Goal: Information Seeking & Learning: Find specific fact

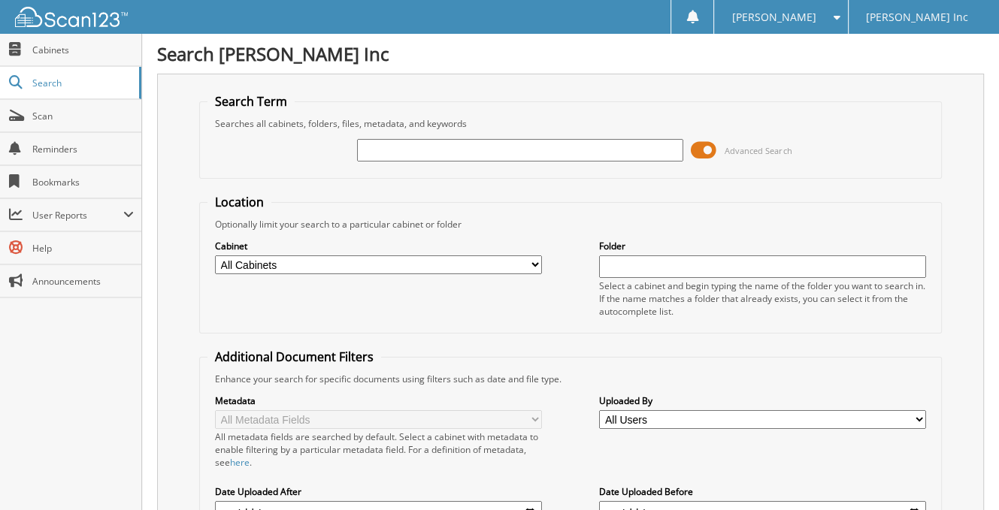
click at [509, 159] on input "text" at bounding box center [520, 150] width 327 height 23
type input "3gnaxweg3pl165957"
click at [517, 156] on input "3gnaxweg3pl165957" at bounding box center [520, 150] width 327 height 23
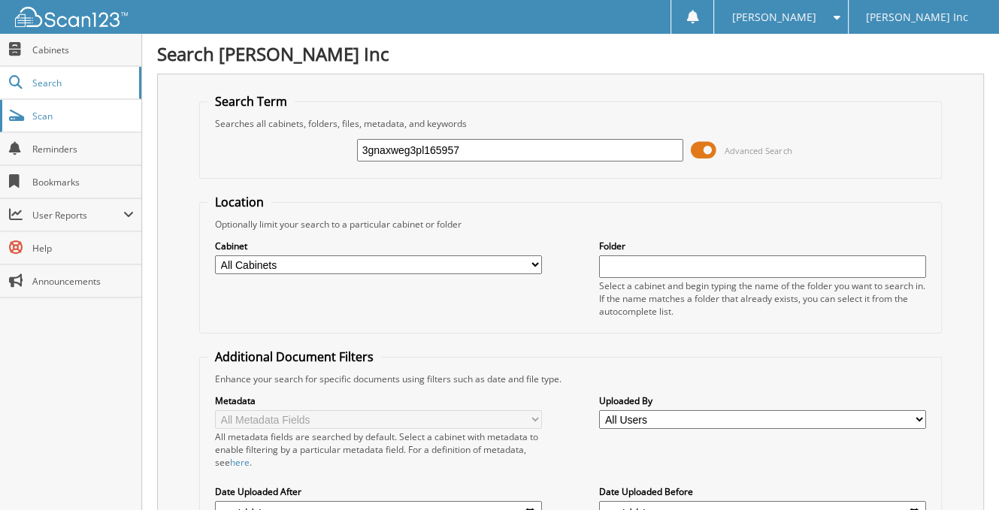
drag, startPoint x: 514, startPoint y: 147, endPoint x: 116, endPoint y: 118, distance: 399.3
click at [120, 123] on body "Jen R. Settings Logout John H Tapper Inc Close Cabinets Search Scan" at bounding box center [499, 474] width 999 height 948
type input "scott"
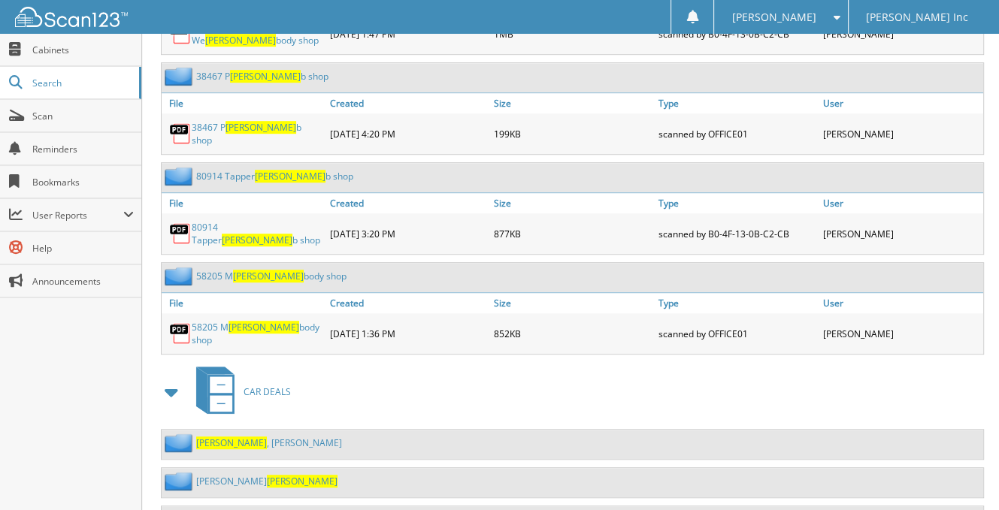
scroll to position [902, 0]
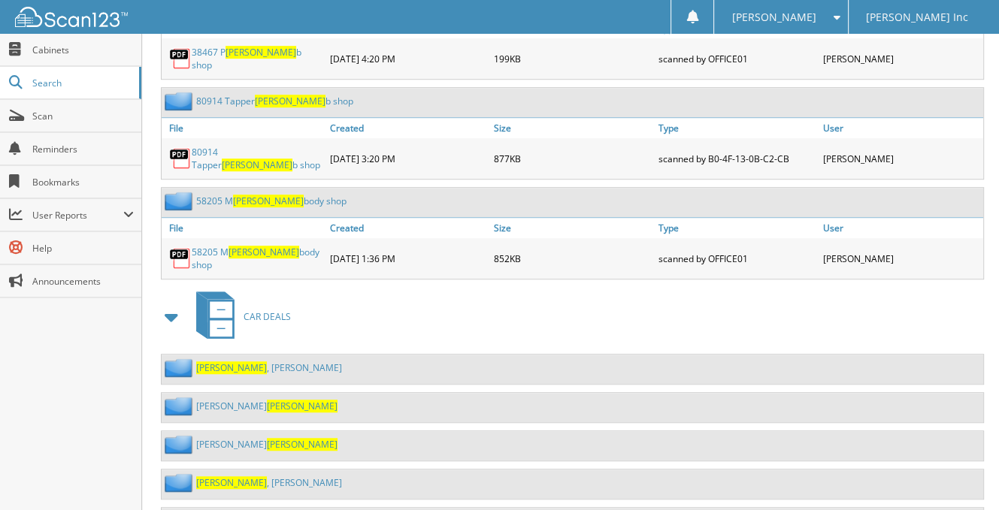
click at [255, 361] on link "[PERSON_NAME]" at bounding box center [269, 367] width 146 height 13
